Goal: Task Accomplishment & Management: Manage account settings

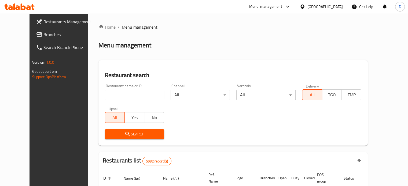
click at [138, 95] on input "search" at bounding box center [134, 95] width 59 height 11
type input "dunkin"
click button "Search" at bounding box center [134, 135] width 59 height 10
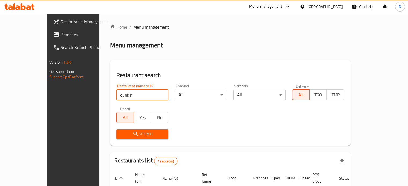
click button "Search" at bounding box center [142, 135] width 52 height 10
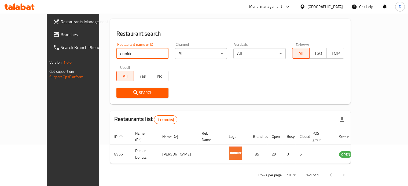
scroll to position [42, 0]
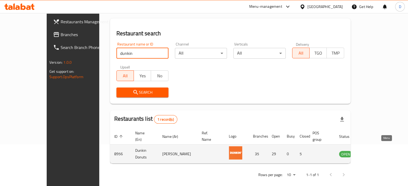
click at [374, 152] on icon "enhanced table" at bounding box center [371, 154] width 6 height 5
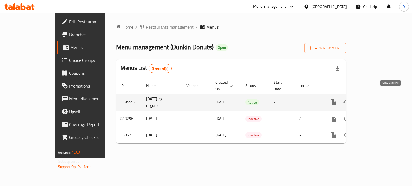
click at [375, 99] on icon "enhanced table" at bounding box center [372, 102] width 6 height 6
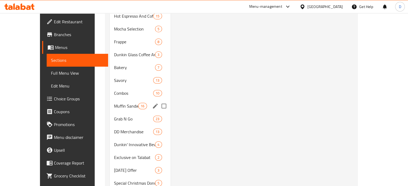
scroll to position [271, 0]
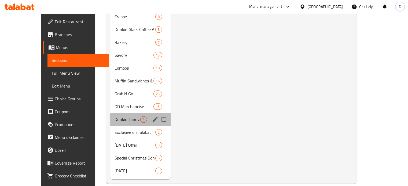
click at [114, 113] on div "Dunkin' Innovative Beverages 4" at bounding box center [140, 119] width 60 height 13
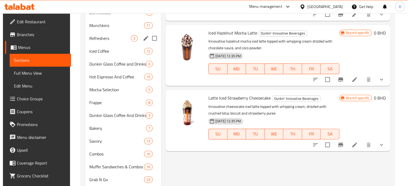
scroll to position [163, 0]
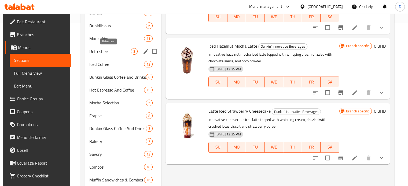
click at [112, 50] on span "Refreshers" at bounding box center [110, 51] width 42 height 6
